Goal: Information Seeking & Learning: Learn about a topic

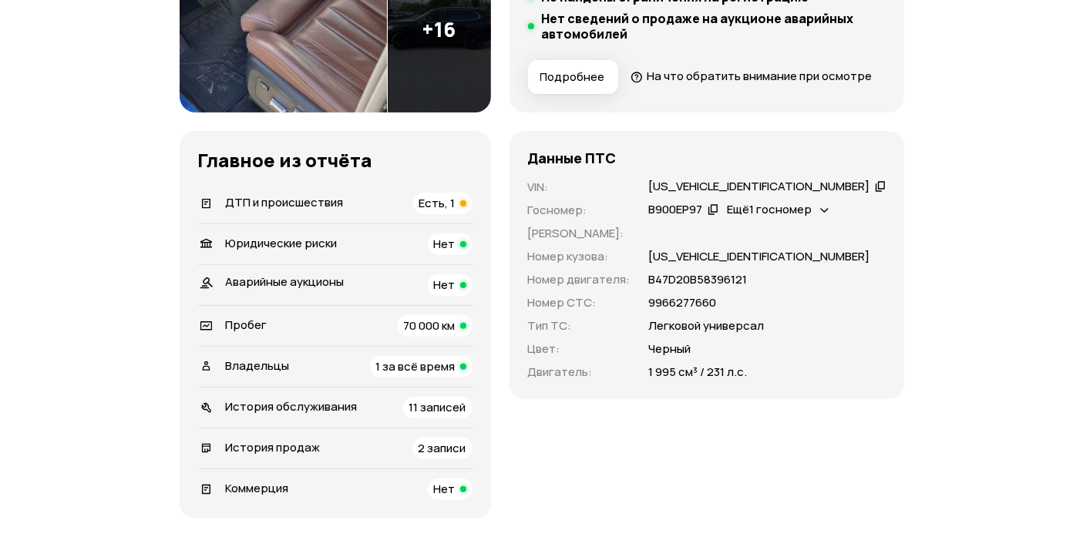
click at [455, 211] on span "Есть, 1" at bounding box center [437, 203] width 36 height 16
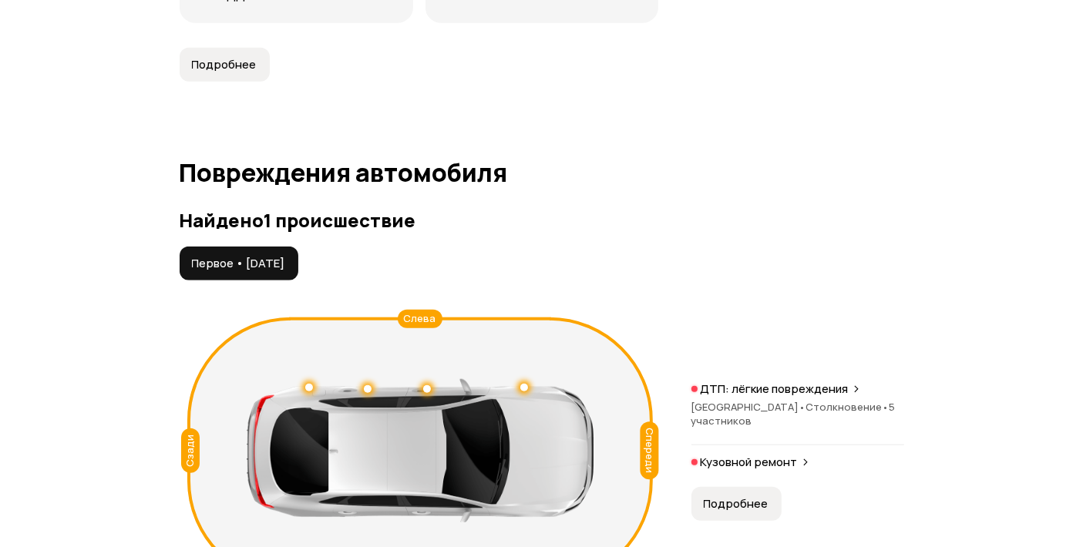
scroll to position [1740, 0]
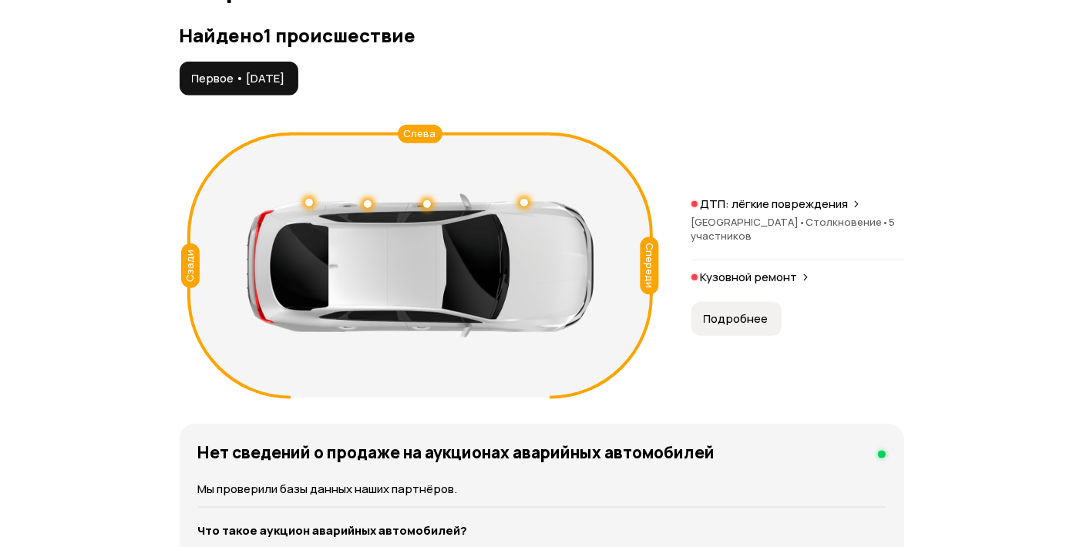
click at [285, 86] on span "Первое • 11 июн 2024" at bounding box center [238, 78] width 93 height 15
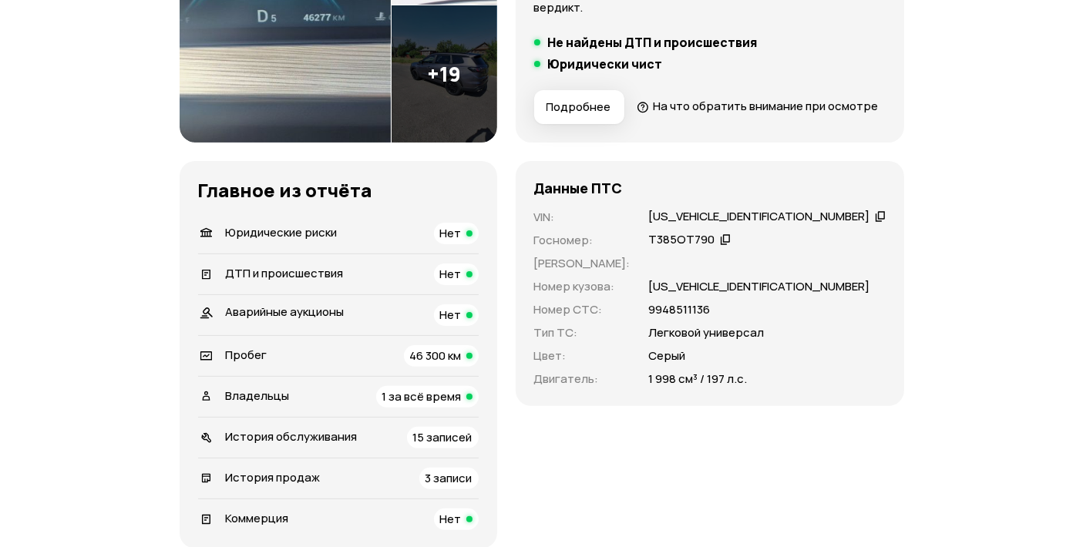
scroll to position [513, 0]
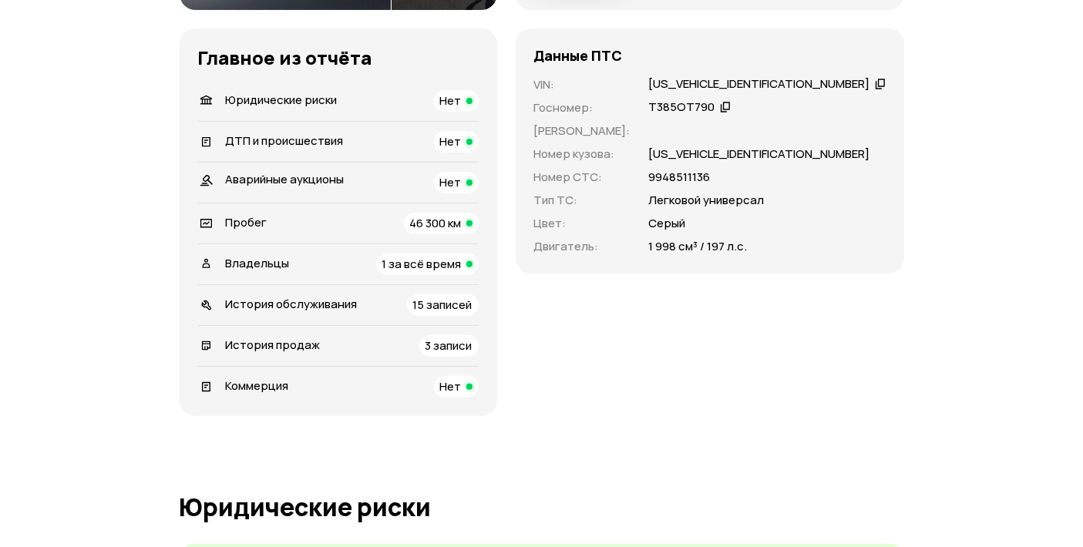
click at [472, 297] on span "15 записей" at bounding box center [442, 305] width 59 height 16
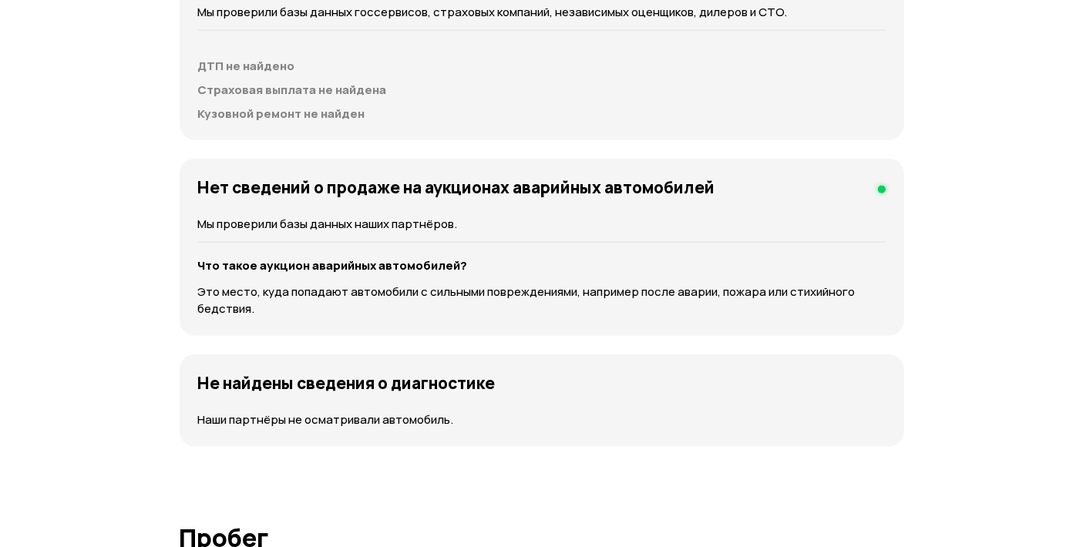
scroll to position [0, 0]
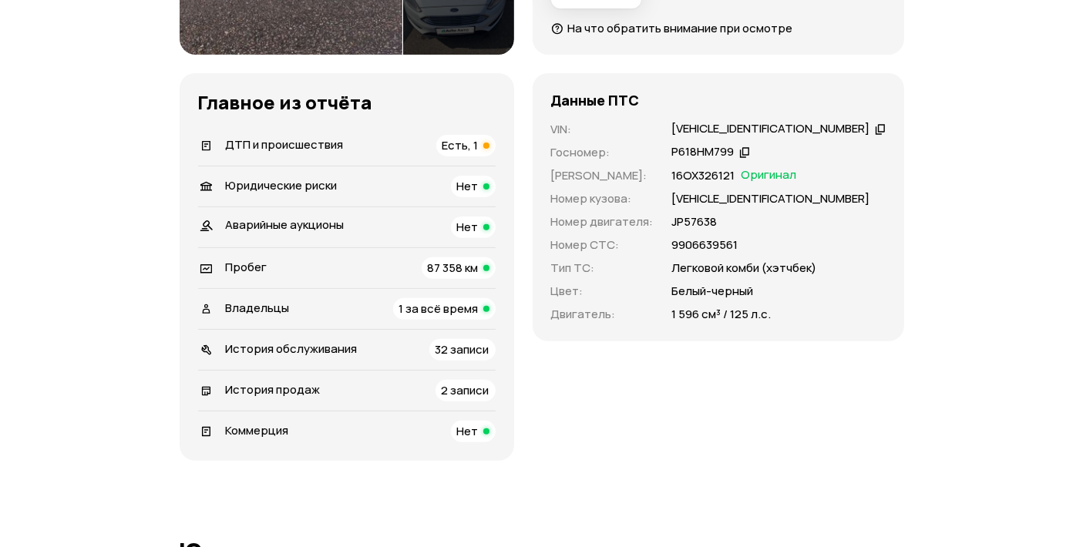
click at [478, 150] on span "Есть, 1" at bounding box center [460, 145] width 36 height 16
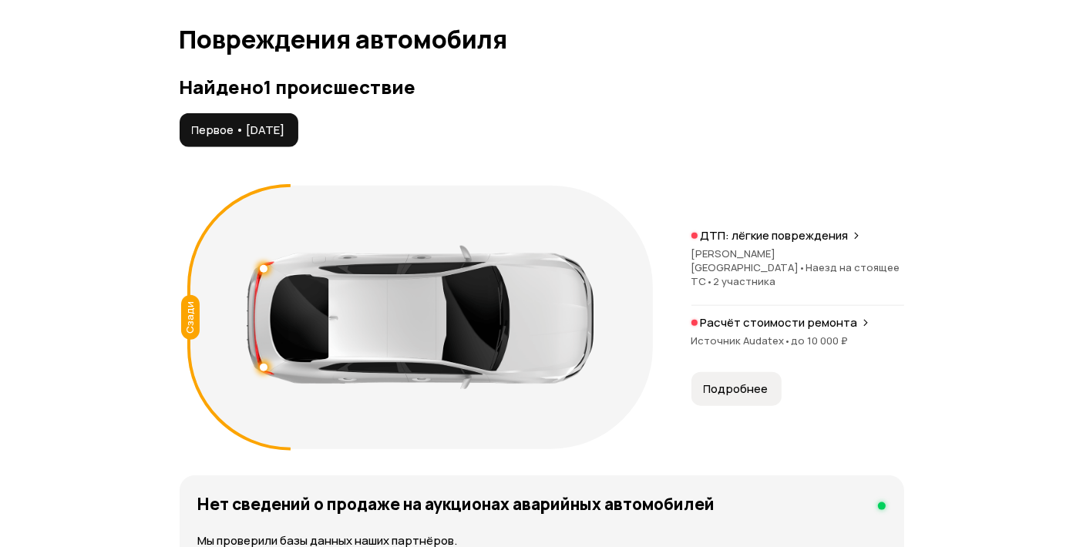
scroll to position [1740, 0]
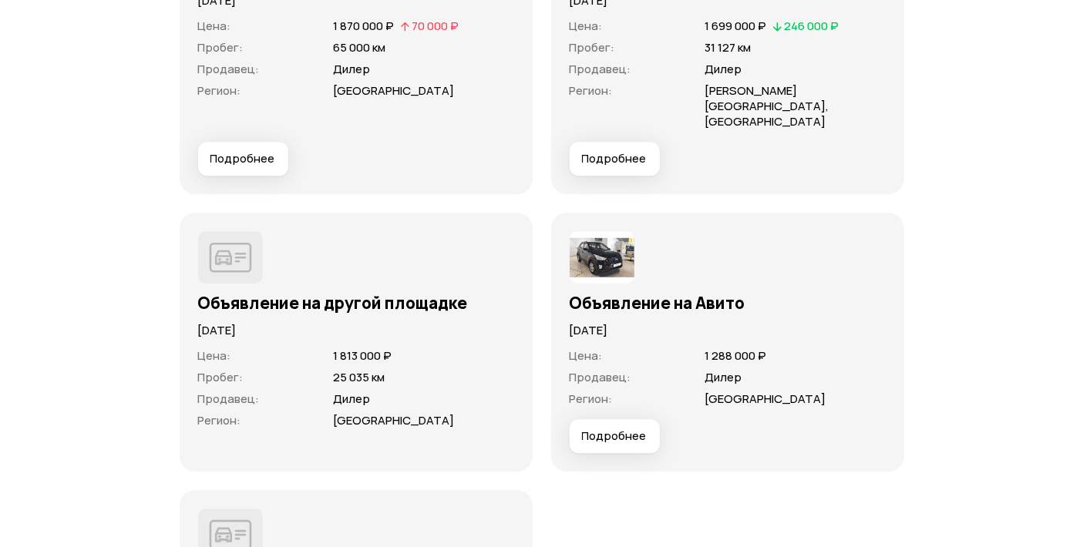
scroll to position [4537, 0]
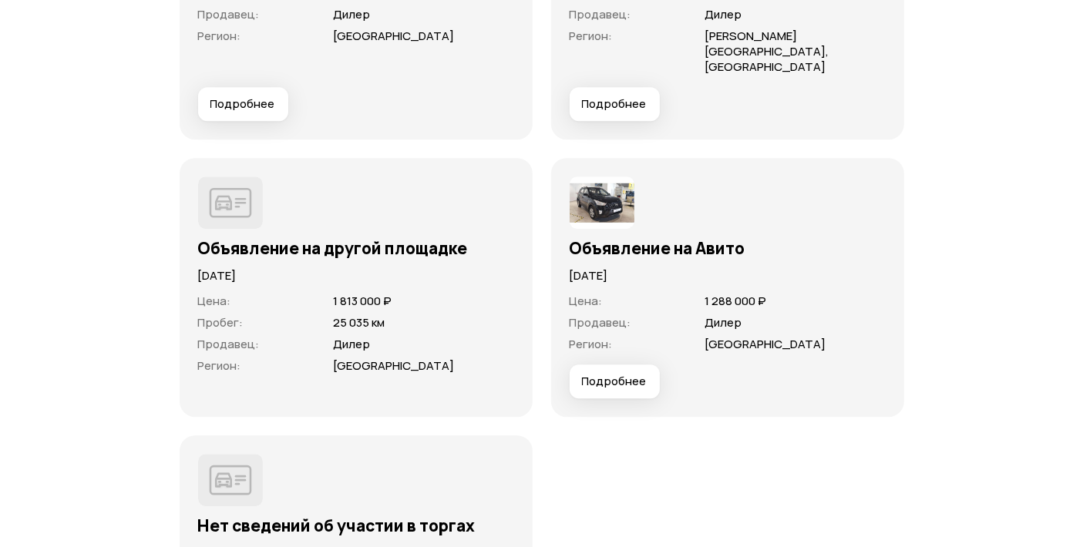
click at [645, 364] on button "Подробнее" at bounding box center [614, 381] width 90 height 34
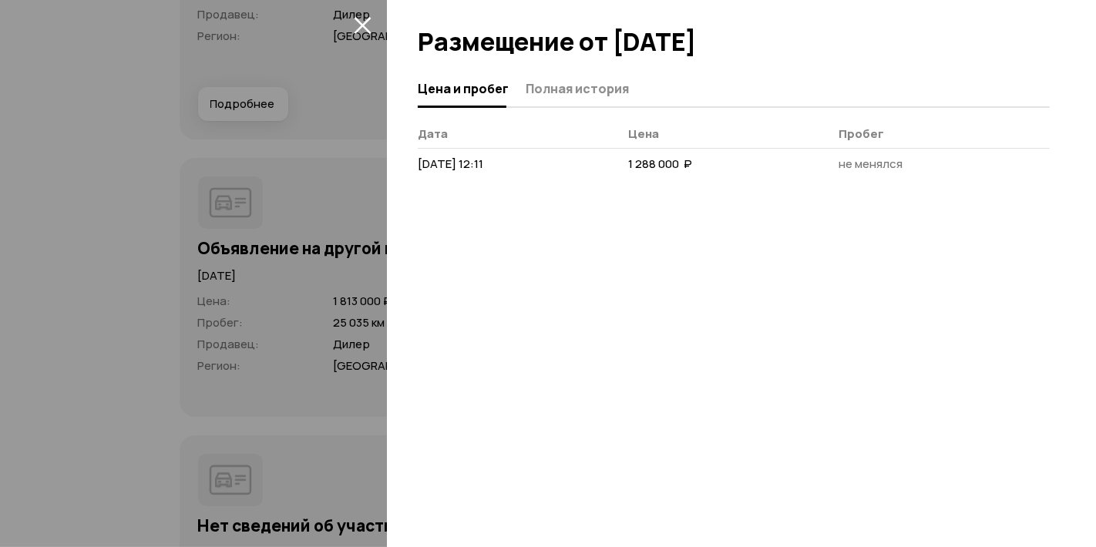
click at [537, 89] on span "Полная история" at bounding box center [576, 88] width 103 height 15
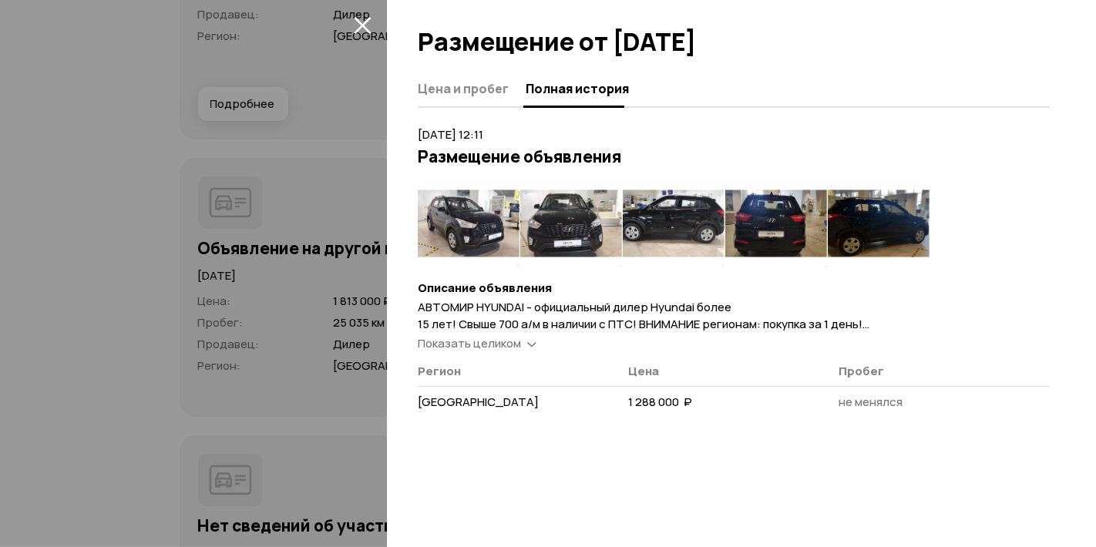
click at [478, 237] on img at bounding box center [469, 223] width 102 height 89
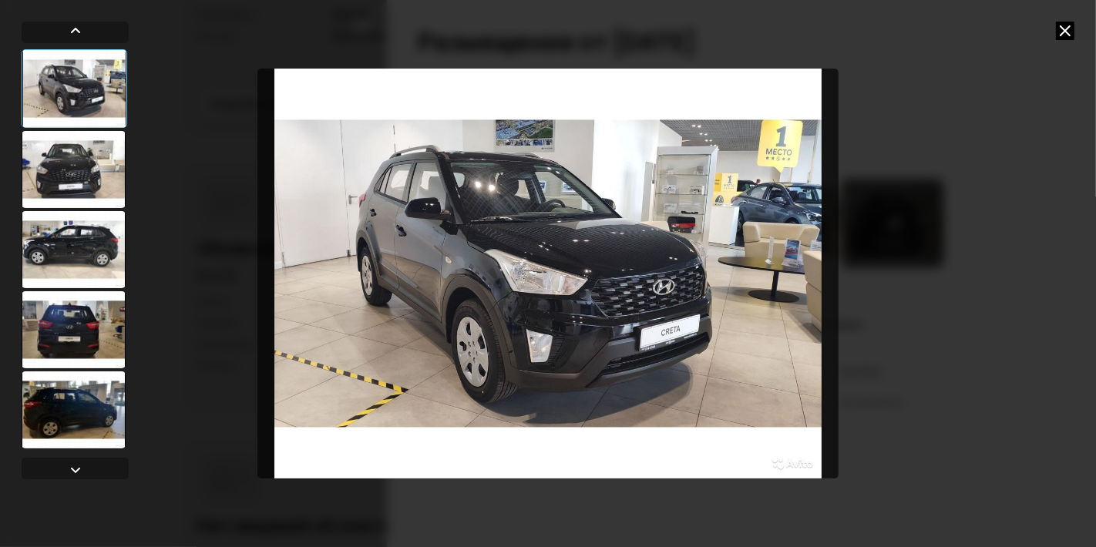
click at [1064, 18] on div at bounding box center [548, 273] width 1096 height 547
click at [1065, 25] on icon at bounding box center [1065, 31] width 18 height 18
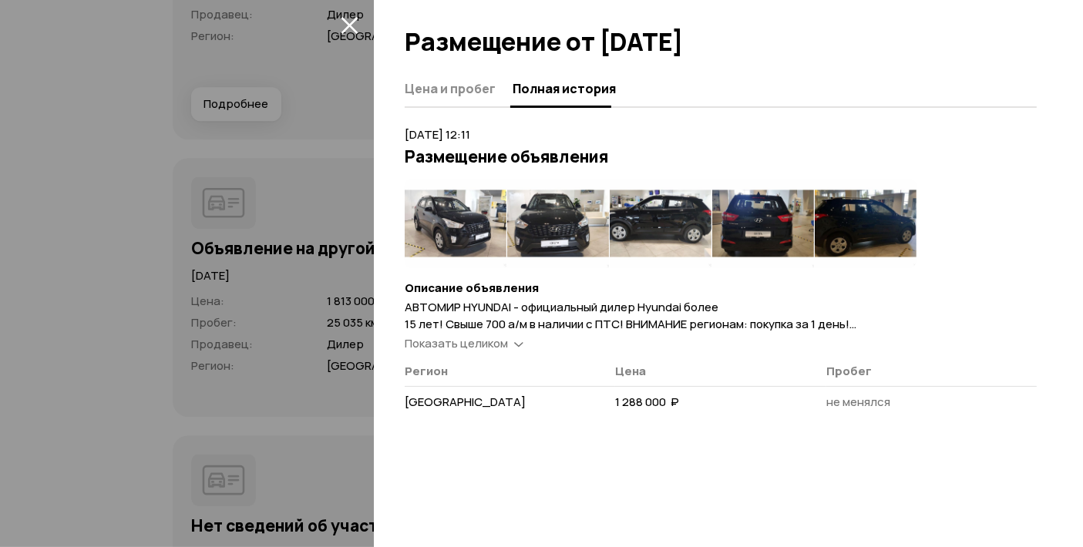
click at [555, 196] on img at bounding box center [558, 223] width 102 height 89
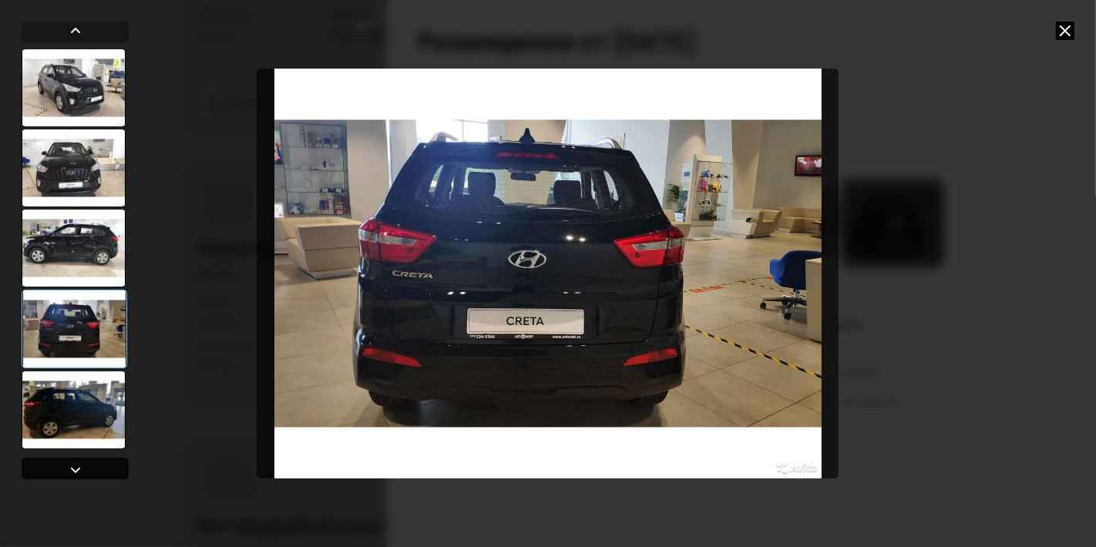
click at [82, 461] on div at bounding box center [75, 470] width 18 height 18
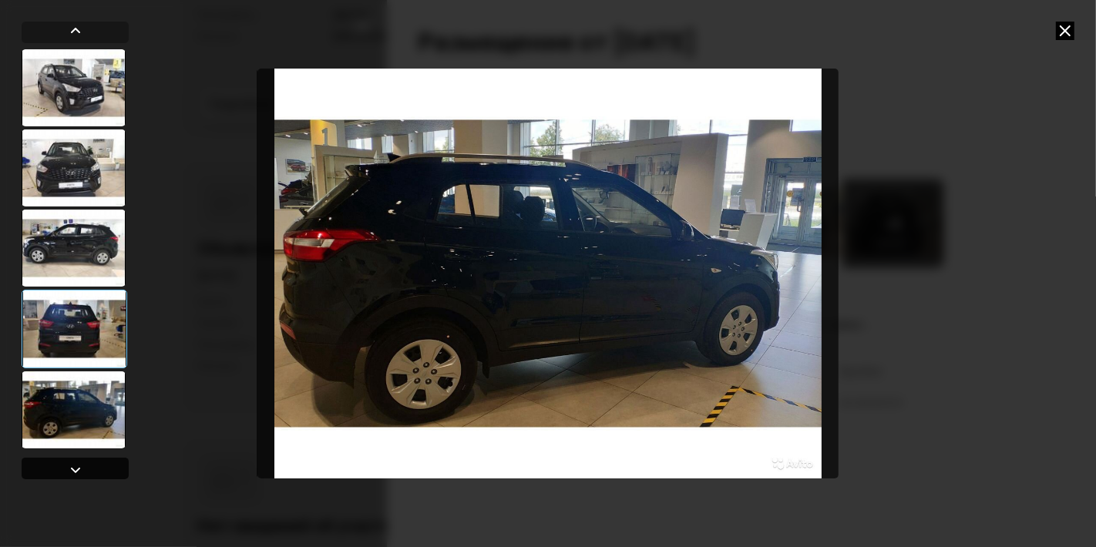
click at [92, 468] on div at bounding box center [75, 469] width 107 height 22
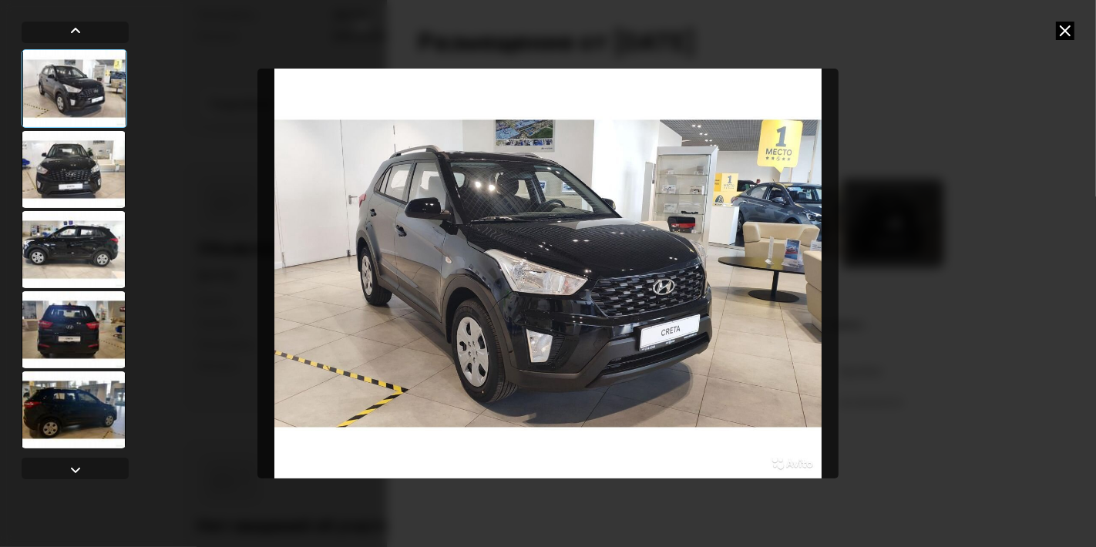
click at [1060, 29] on icon at bounding box center [1065, 31] width 18 height 18
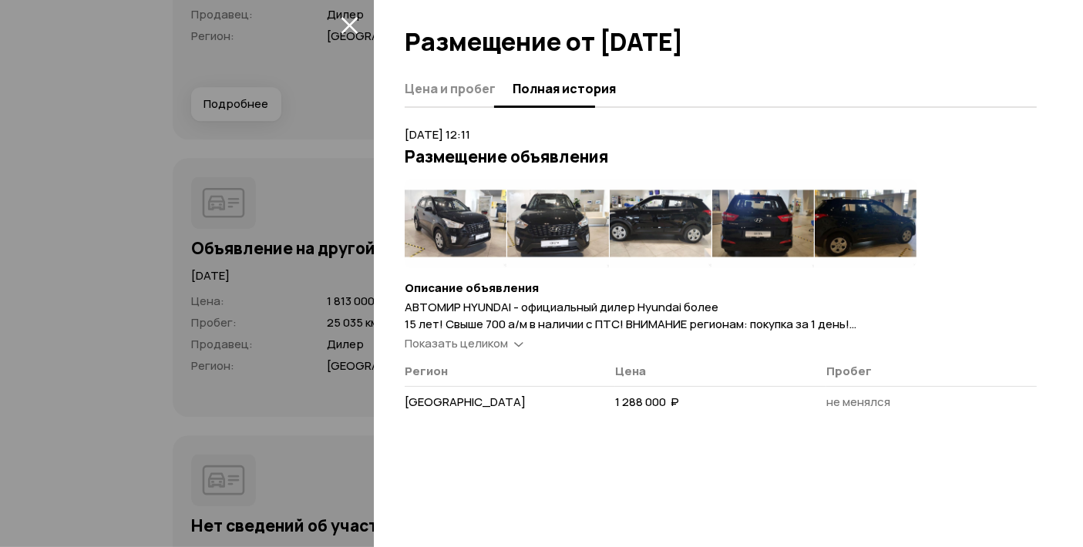
click at [445, 74] on button "Цена и пробег" at bounding box center [455, 88] width 103 height 30
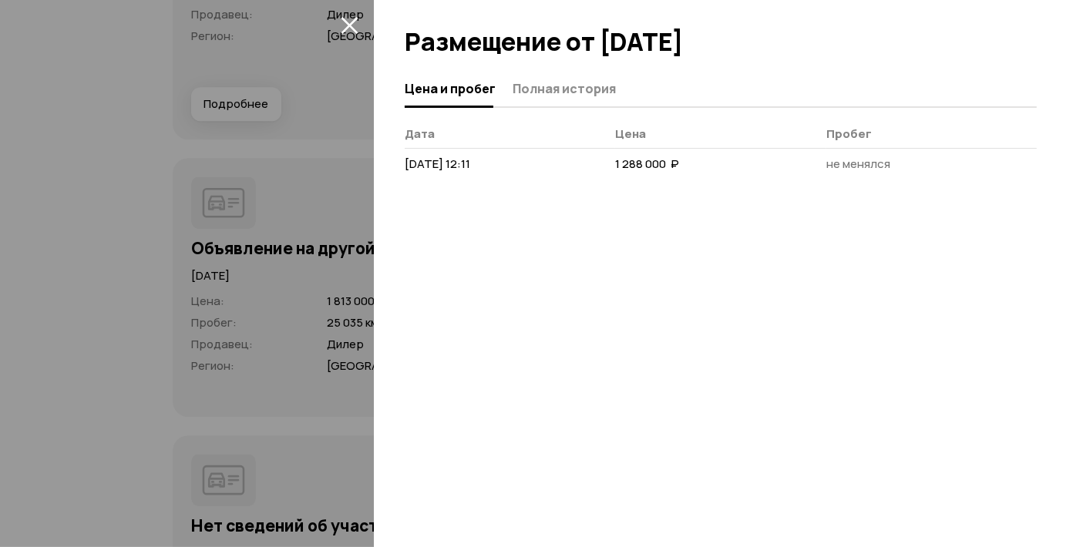
click at [253, 104] on div at bounding box center [541, 273] width 1083 height 547
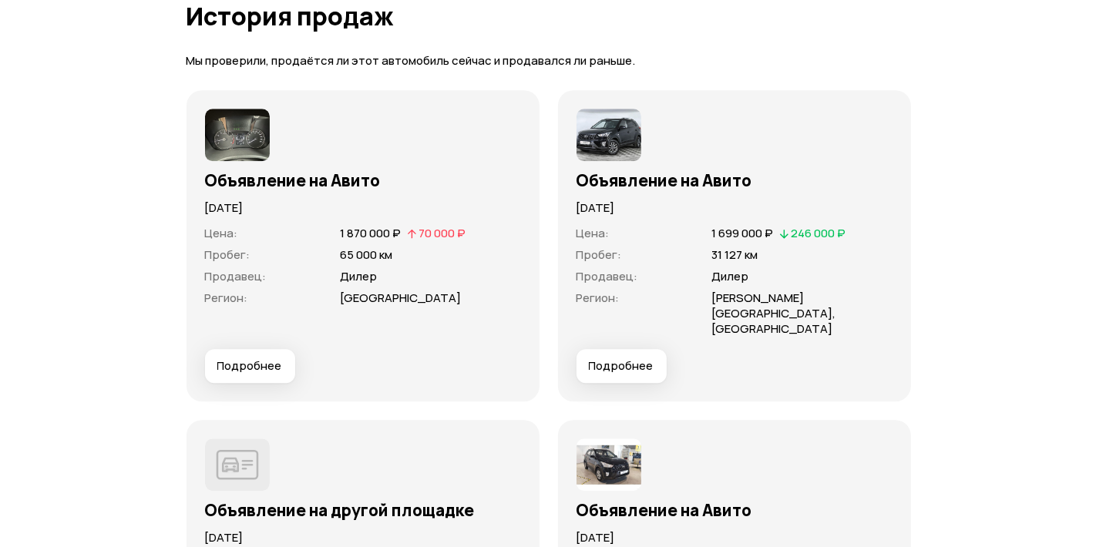
scroll to position [4280, 0]
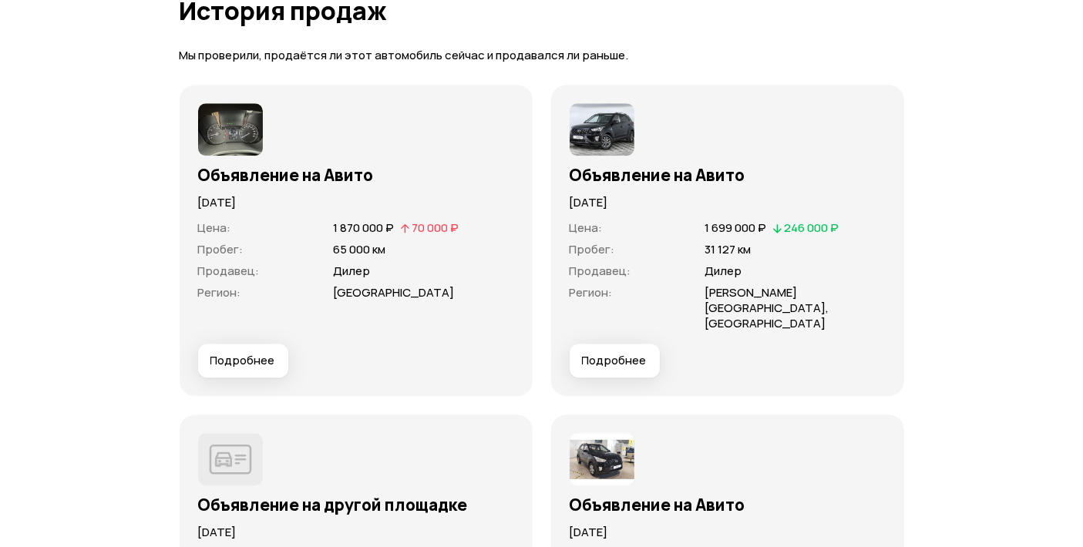
click at [634, 353] on span "Подробнее" at bounding box center [614, 360] width 65 height 15
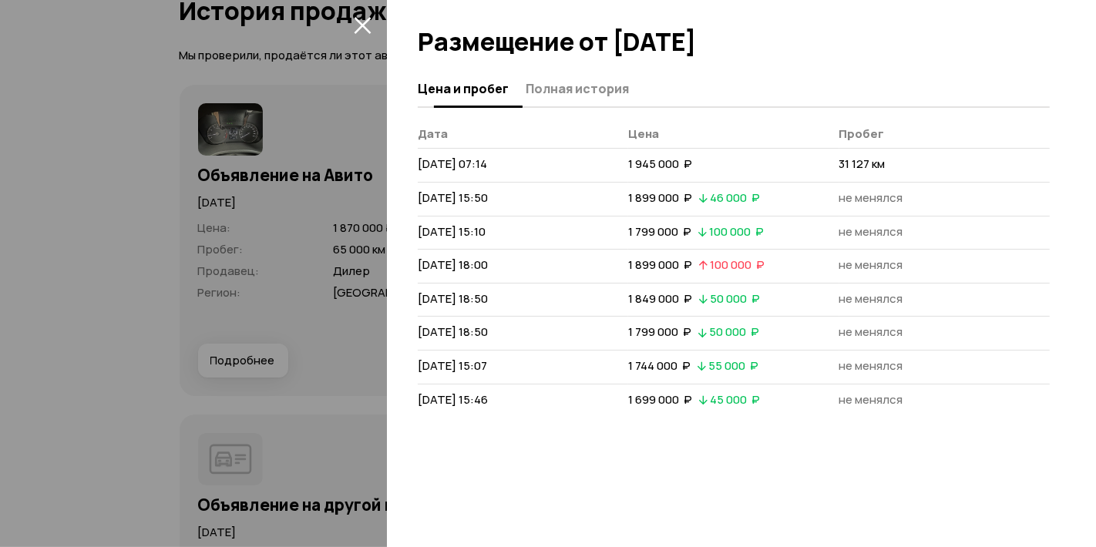
click at [566, 86] on span "Полная история" at bounding box center [576, 88] width 103 height 15
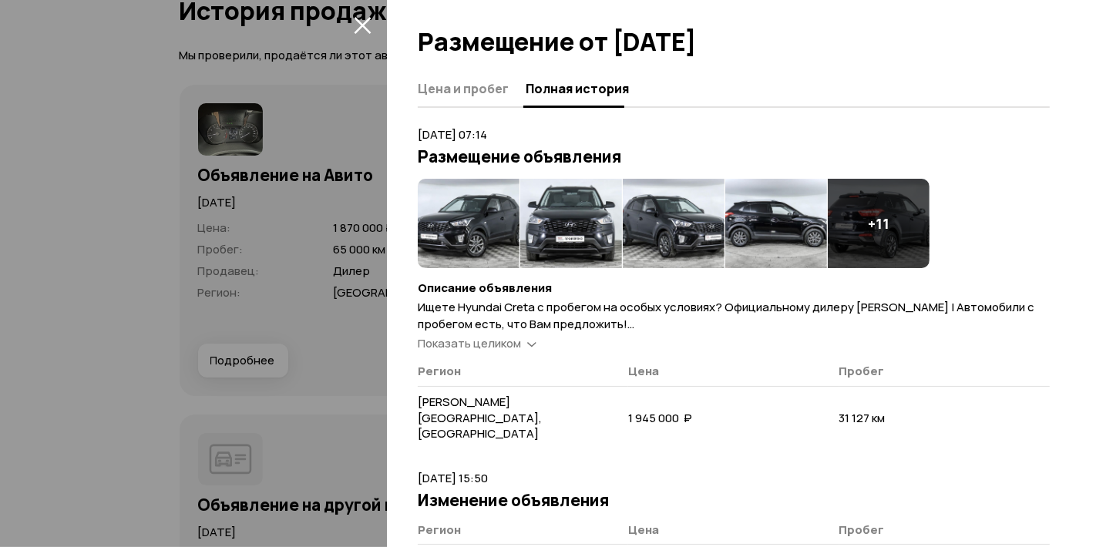
click at [450, 216] on img at bounding box center [469, 223] width 102 height 89
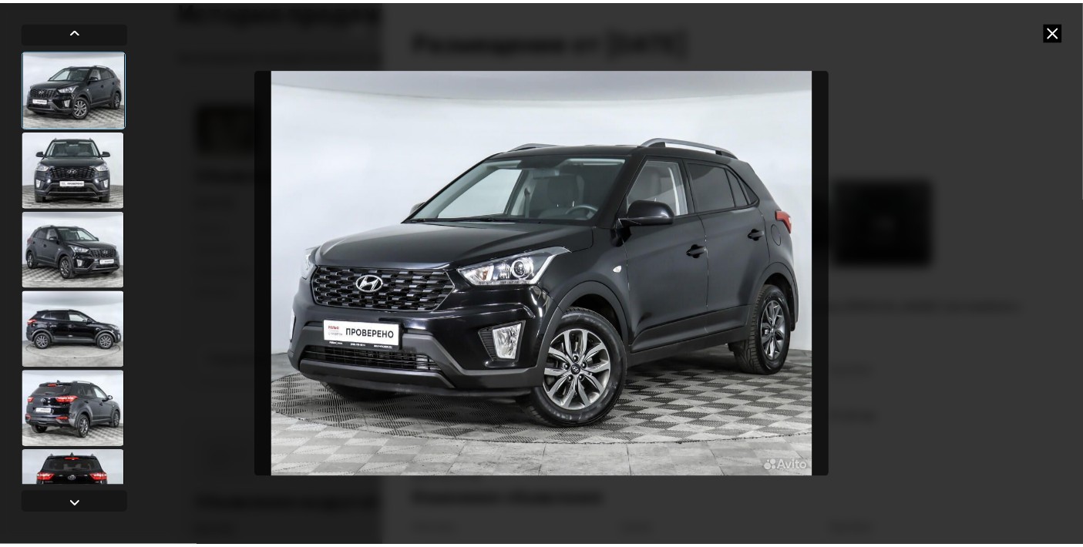
scroll to position [513, 0]
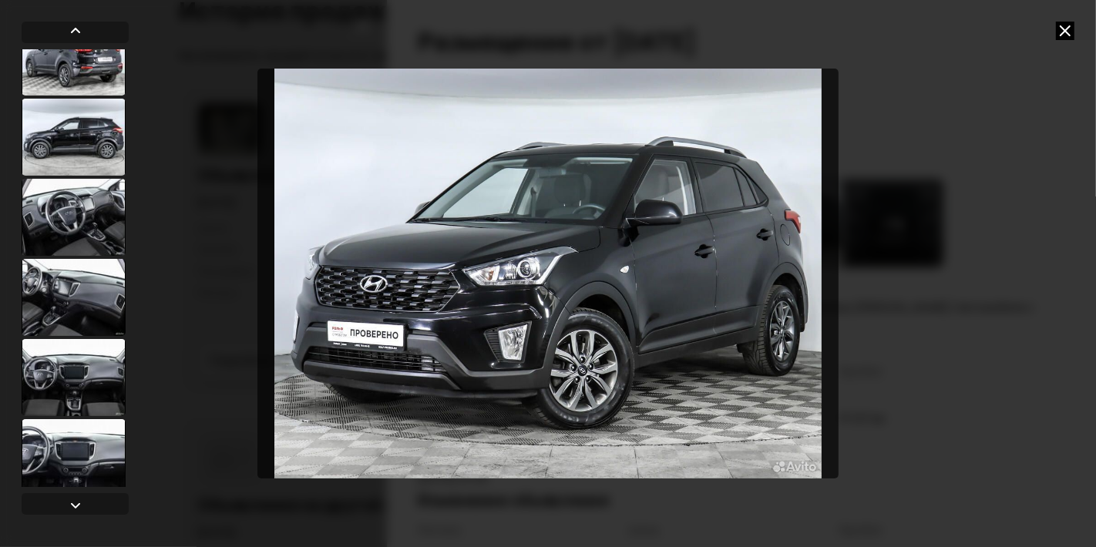
click at [1055, 18] on div at bounding box center [548, 273] width 1096 height 547
click at [1067, 27] on icon at bounding box center [1065, 31] width 18 height 18
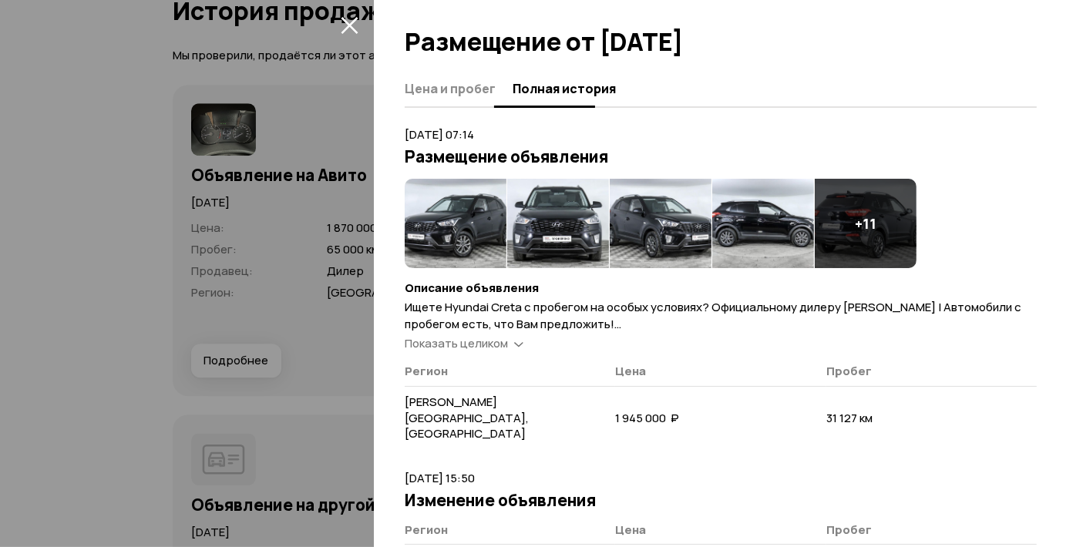
click at [415, 86] on span "Цена и пробег" at bounding box center [449, 88] width 91 height 15
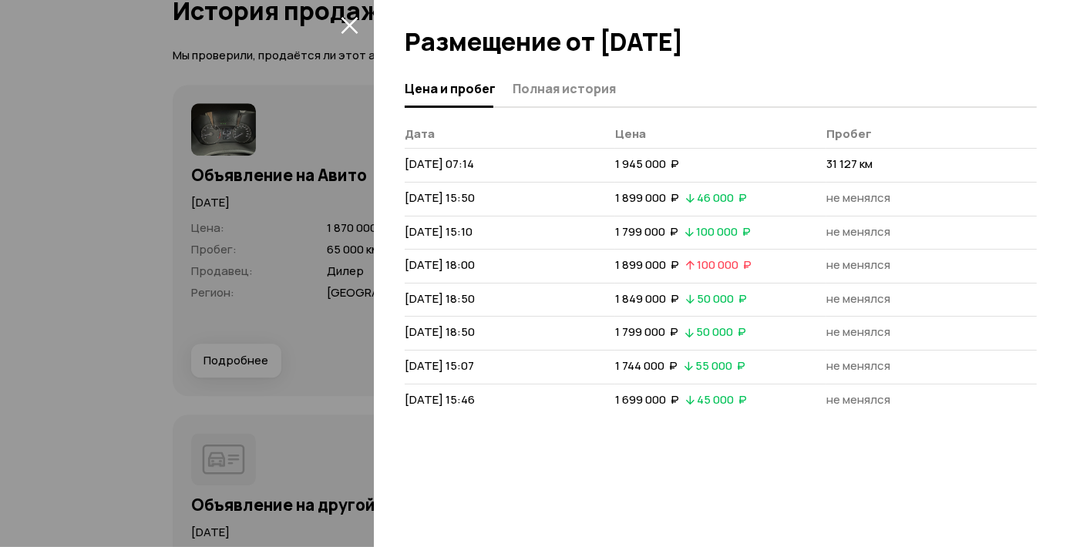
drag, startPoint x: 300, startPoint y: 186, endPoint x: 509, endPoint y: 281, distance: 230.3
click at [300, 186] on div at bounding box center [541, 273] width 1083 height 547
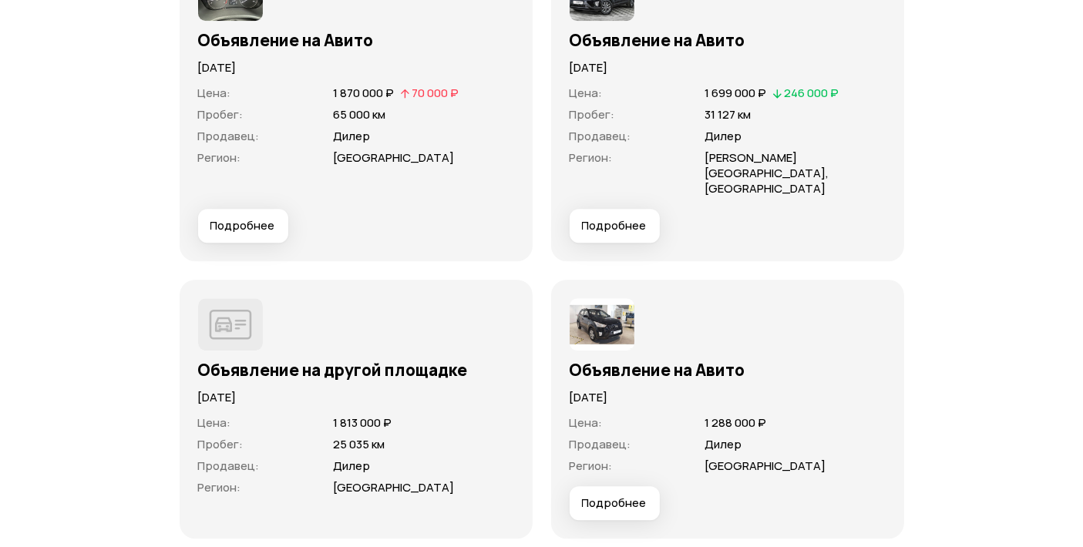
scroll to position [4537, 0]
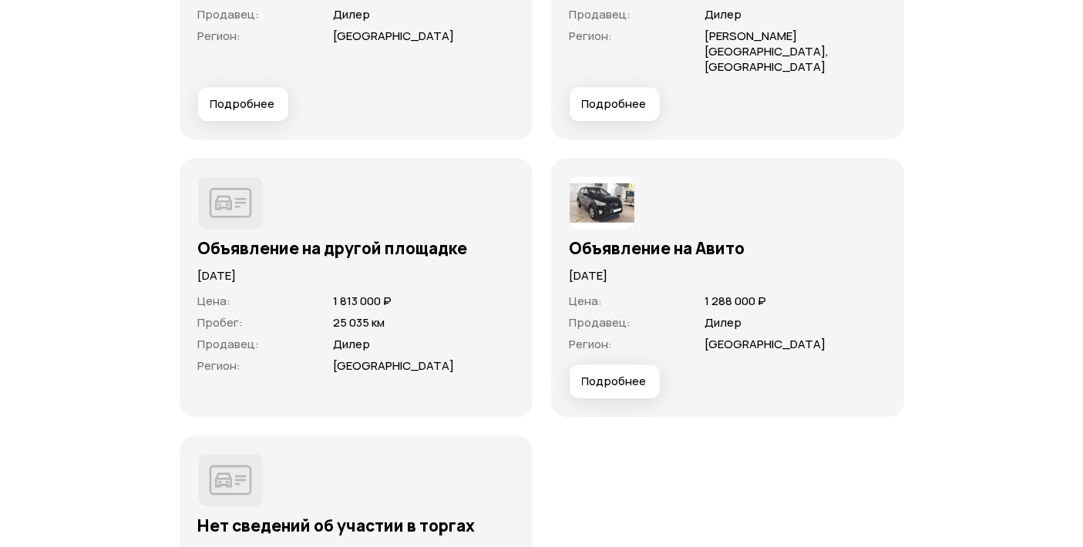
click at [595, 374] on span "Подробнее" at bounding box center [614, 381] width 65 height 15
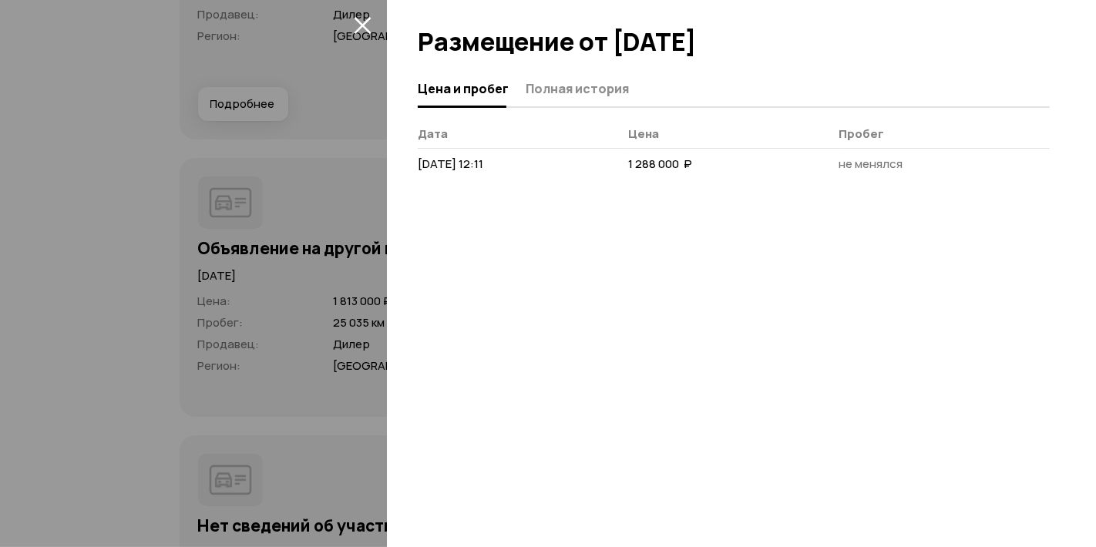
click at [578, 81] on span "Полная история" at bounding box center [576, 88] width 103 height 15
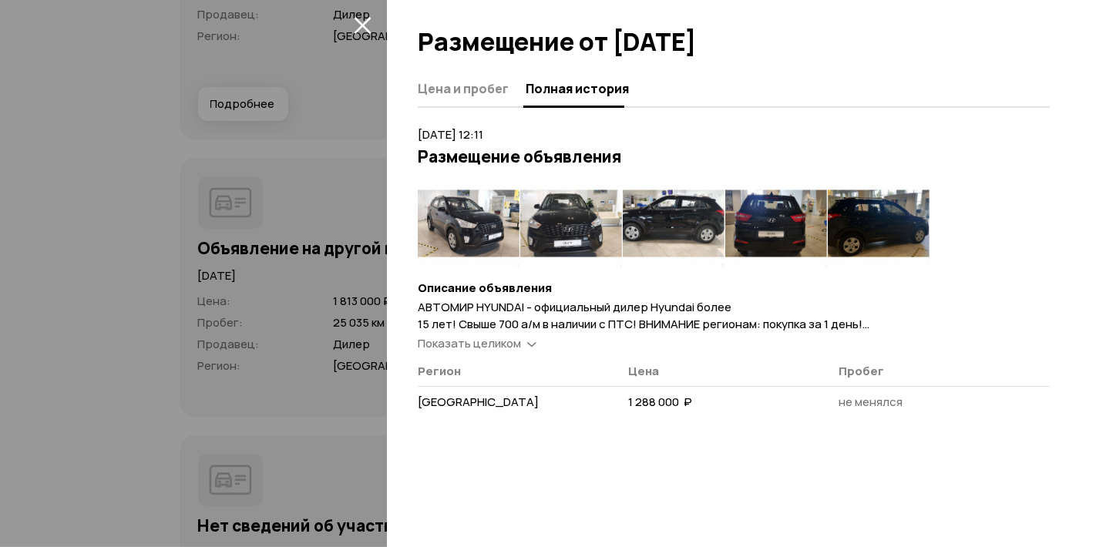
click at [420, 190] on img at bounding box center [469, 223] width 102 height 89
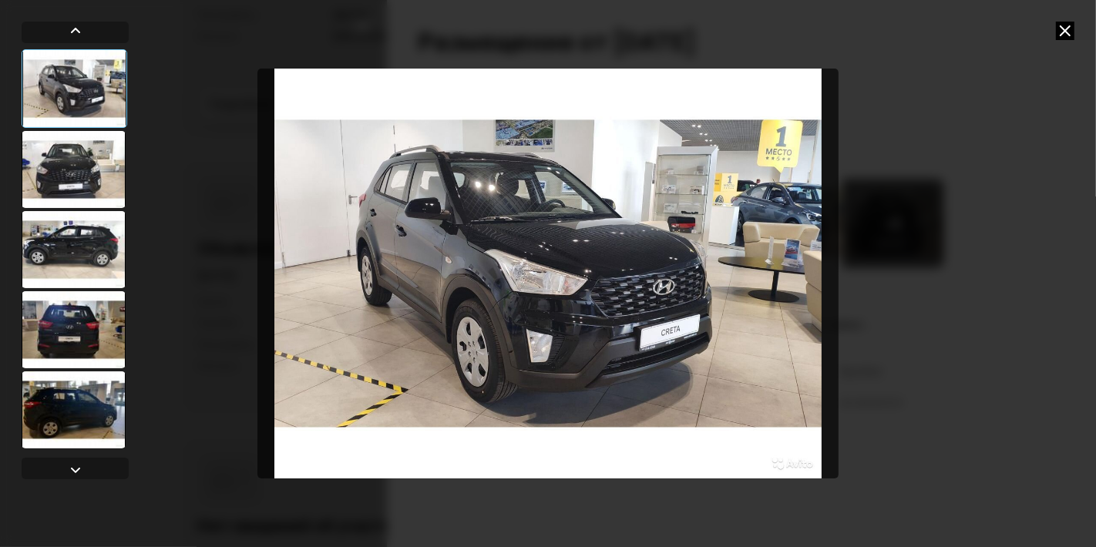
click at [1063, 32] on icon at bounding box center [1065, 31] width 18 height 18
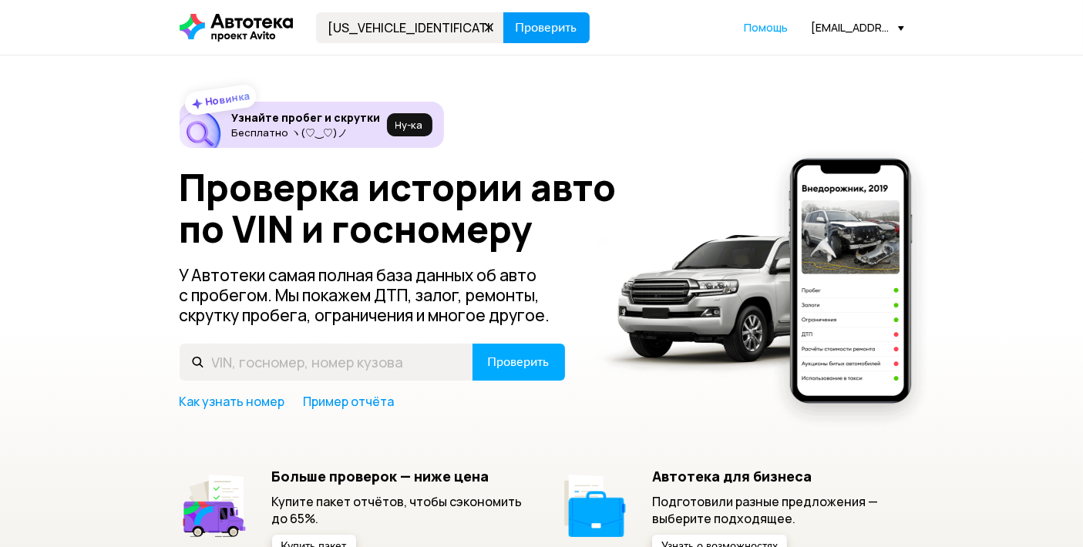
type input "[US_VEHICLE_IDENTIFICATION_NUMBER]"
click at [555, 27] on span "Проверить" at bounding box center [546, 28] width 62 height 12
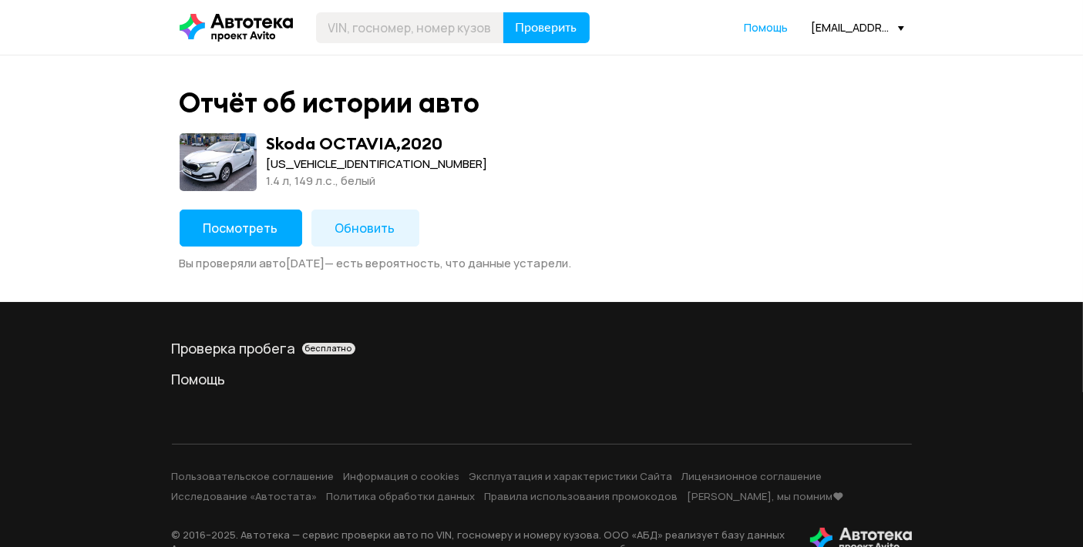
click at [252, 234] on span "Посмотреть" at bounding box center [240, 228] width 75 height 17
